Goal: Navigation & Orientation: Find specific page/section

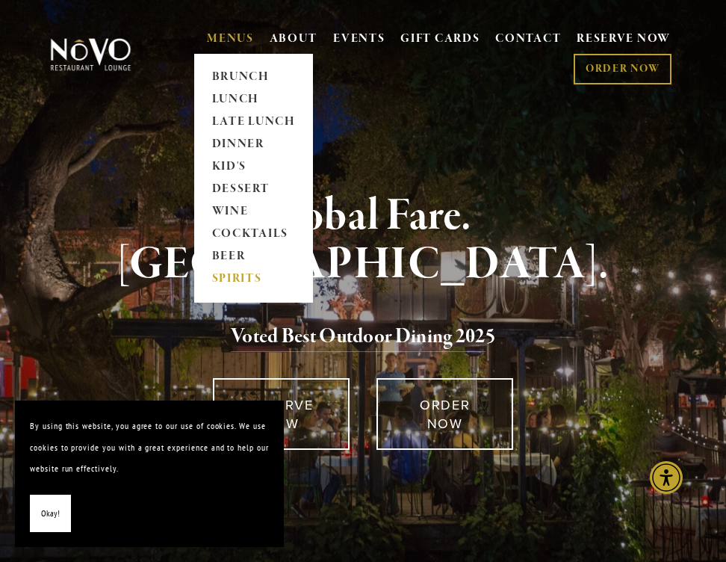
click at [237, 276] on link "SPIRITS" at bounding box center [253, 279] width 93 height 22
click at [235, 95] on link "LUNCH" at bounding box center [253, 99] width 93 height 22
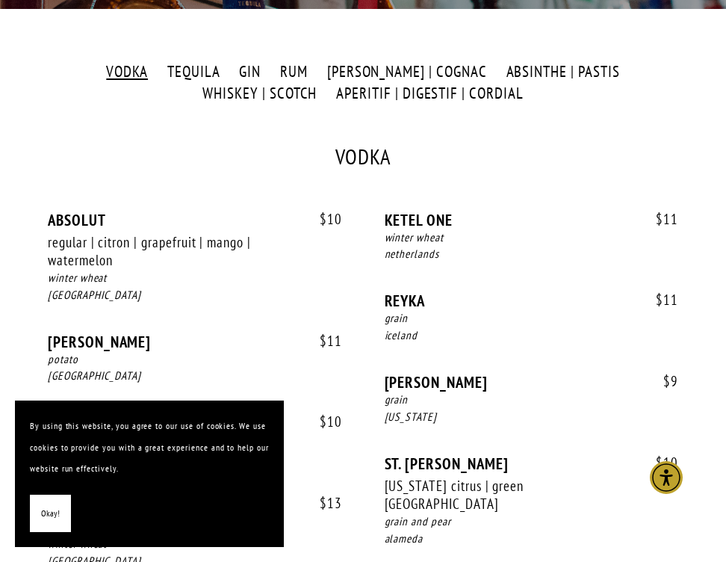
scroll to position [387, 0]
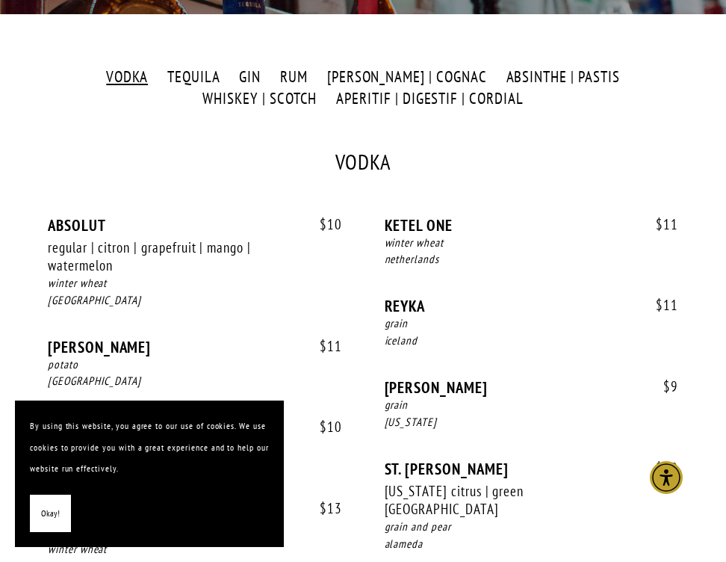
click at [498, 72] on label "ABSINTHE | PASTIS" at bounding box center [562, 78] width 129 height 22
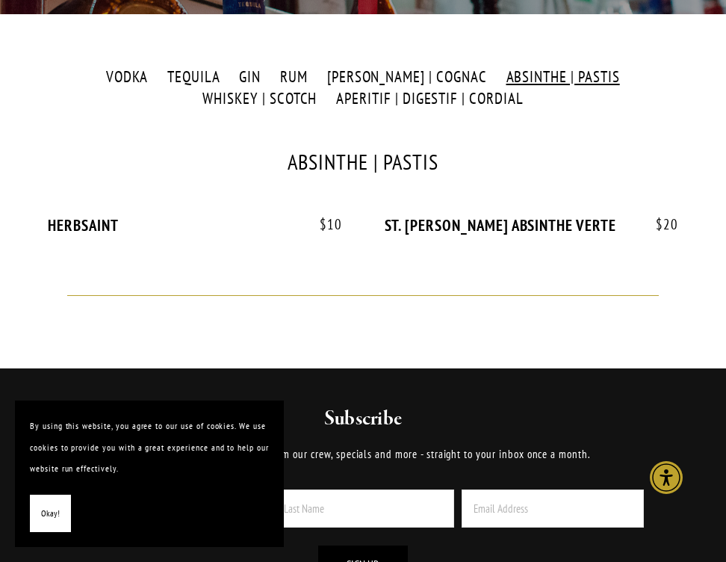
click at [367, 99] on label "APERITIF | DIGESTIF | CORDIAL" at bounding box center [430, 99] width 203 height 22
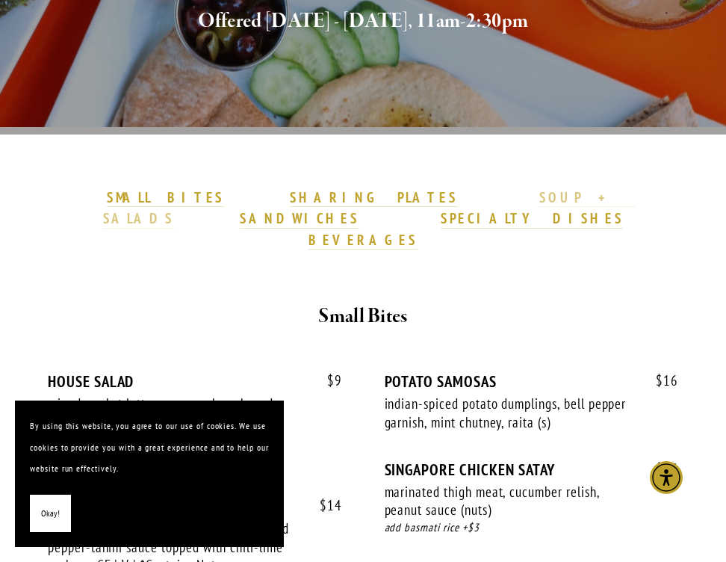
scroll to position [340, 0]
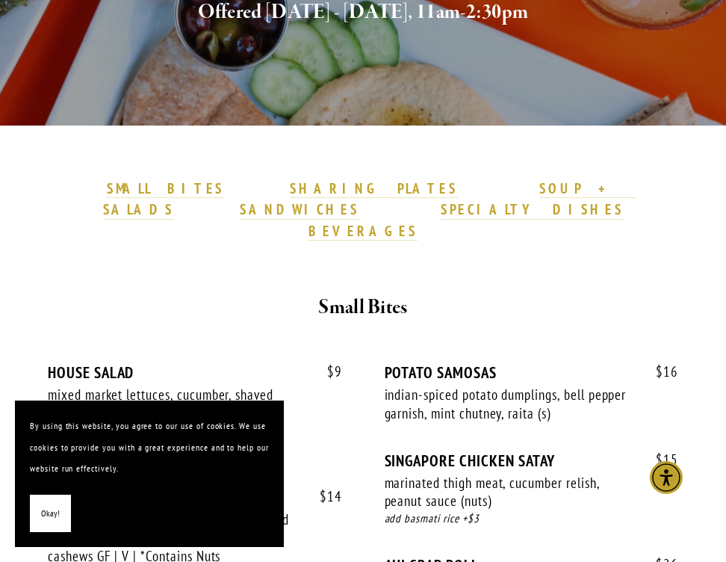
click at [48, 510] on span "Okay!" at bounding box center [50, 514] width 19 height 22
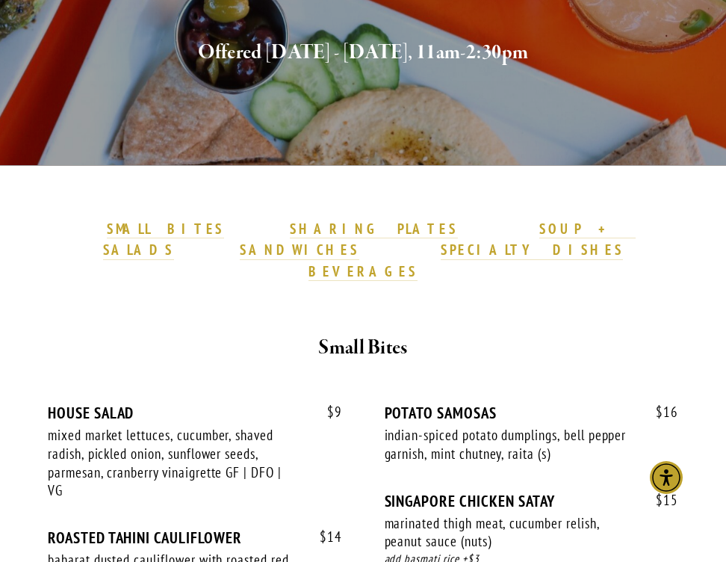
scroll to position [303, 0]
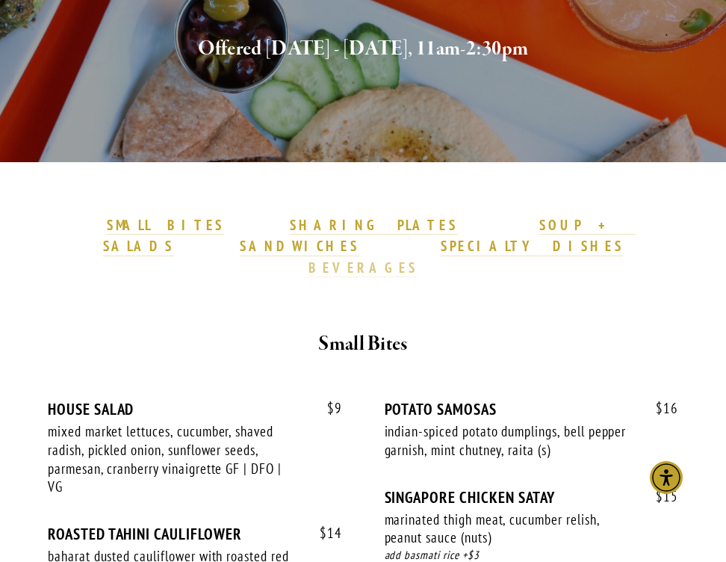
click at [418, 259] on strong "BEVERAGES" at bounding box center [363, 268] width 109 height 18
